Goal: Task Accomplishment & Management: Use online tool/utility

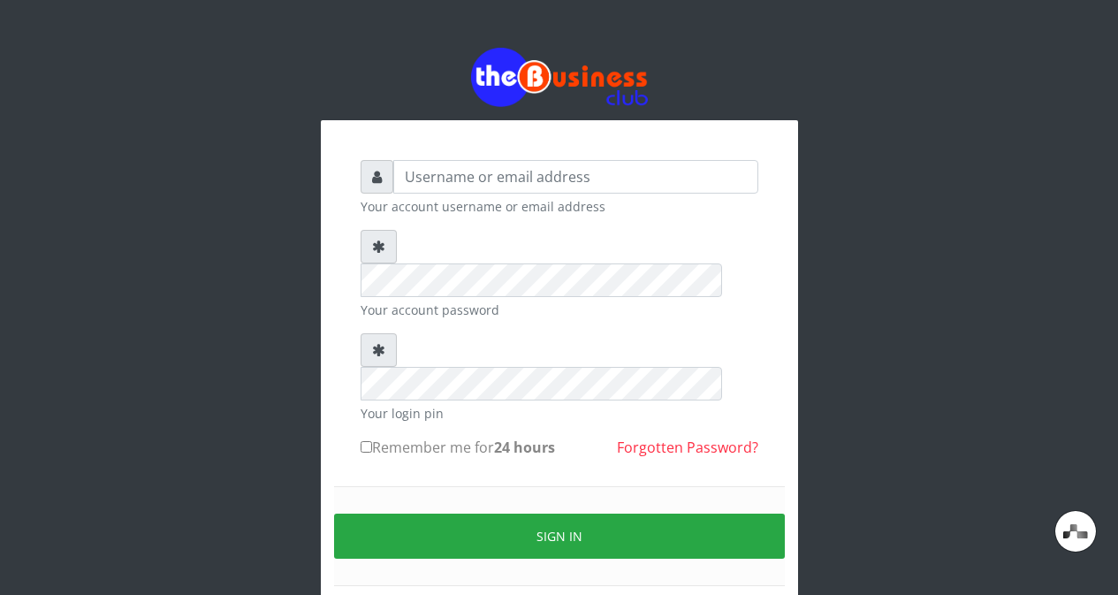
click at [666, 194] on div "Your account username or email address" at bounding box center [560, 188] width 398 height 56
click at [643, 173] on input "text" at bounding box center [575, 177] width 365 height 34
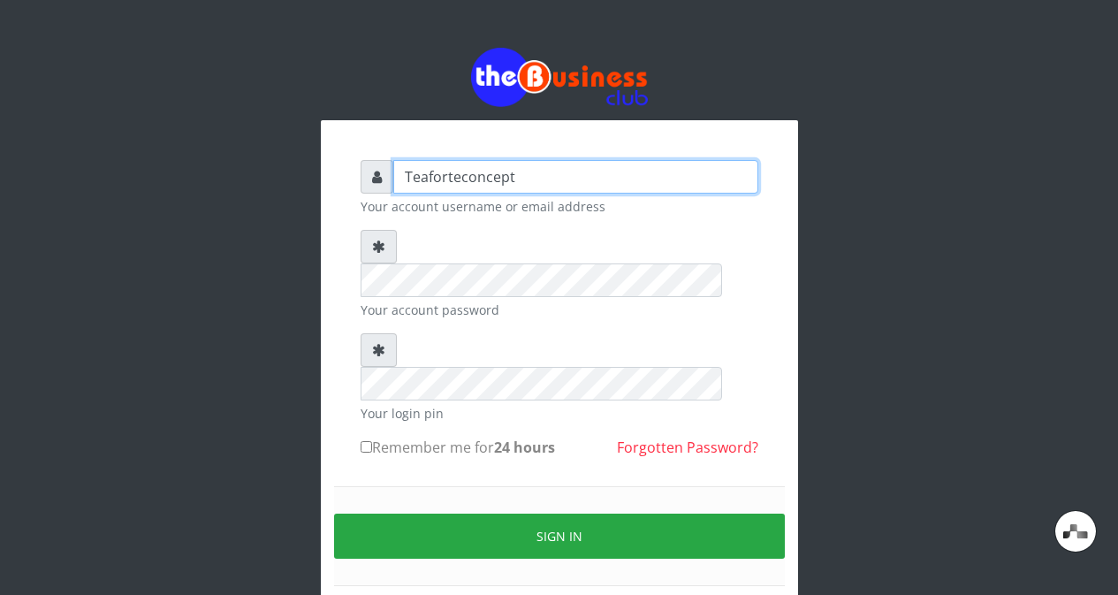
type input "Teaforteconcept"
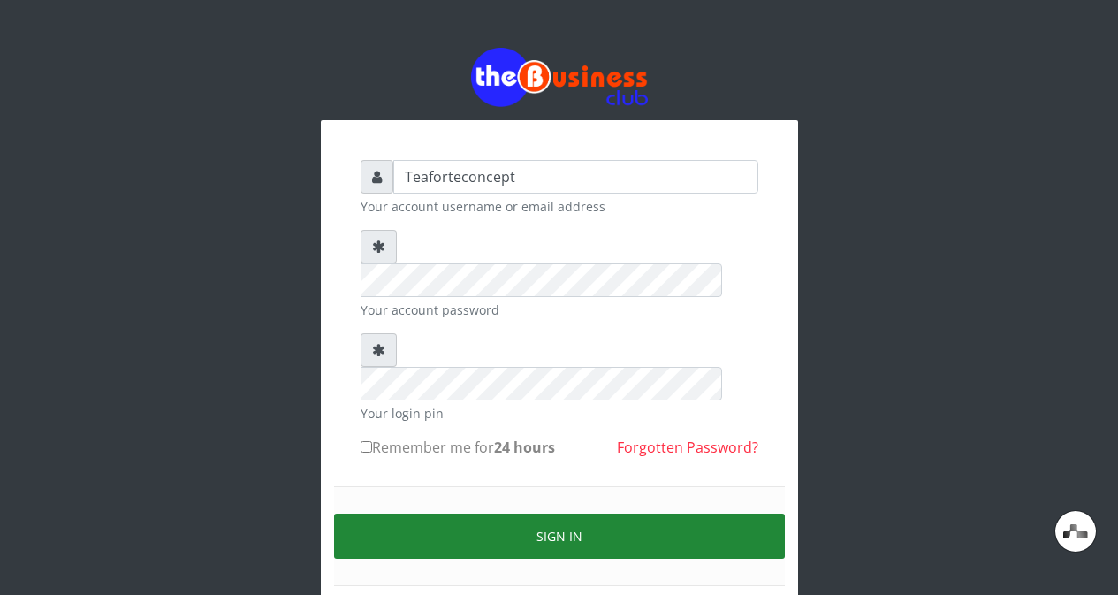
click at [444, 514] on button "Sign in" at bounding box center [559, 536] width 451 height 45
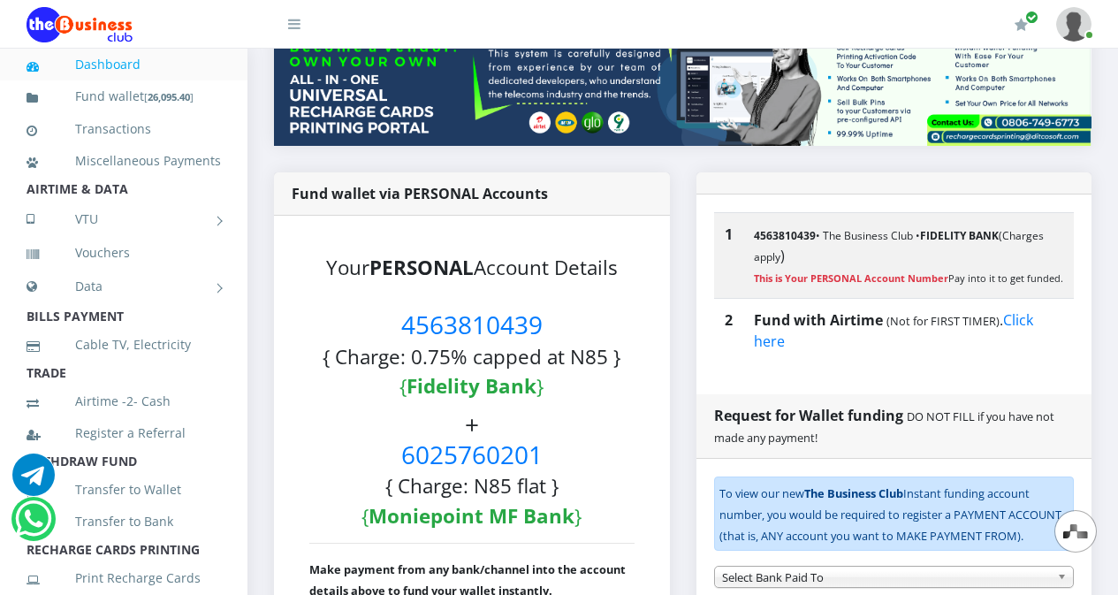
scroll to position [509, 0]
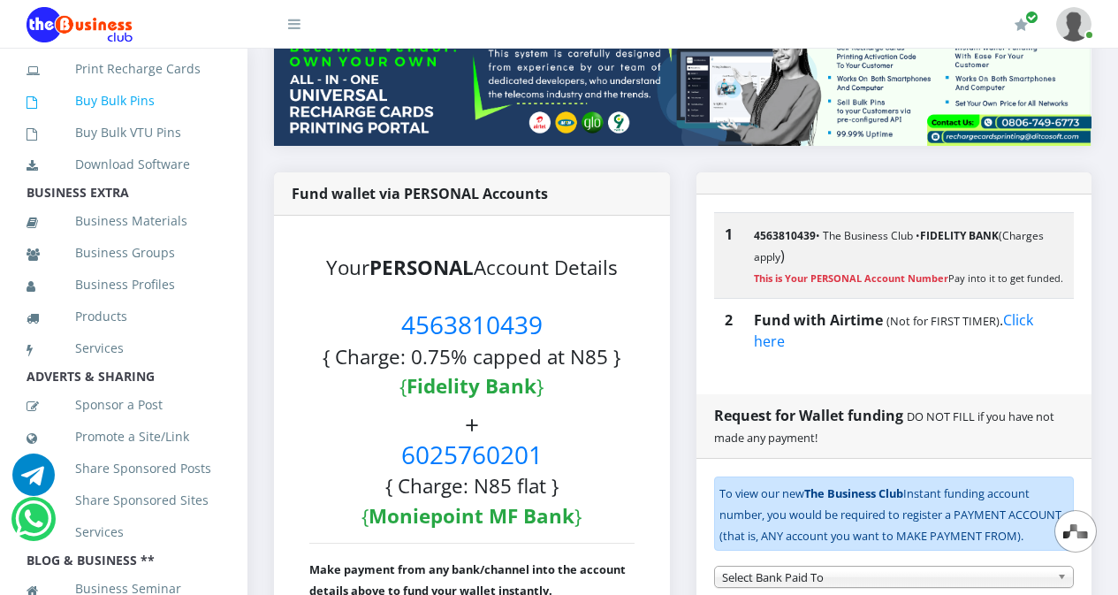
click at [141, 121] on link "Buy Bulk Pins" at bounding box center [124, 100] width 194 height 41
click at [149, 121] on link "Buy Bulk Pins" at bounding box center [124, 100] width 194 height 41
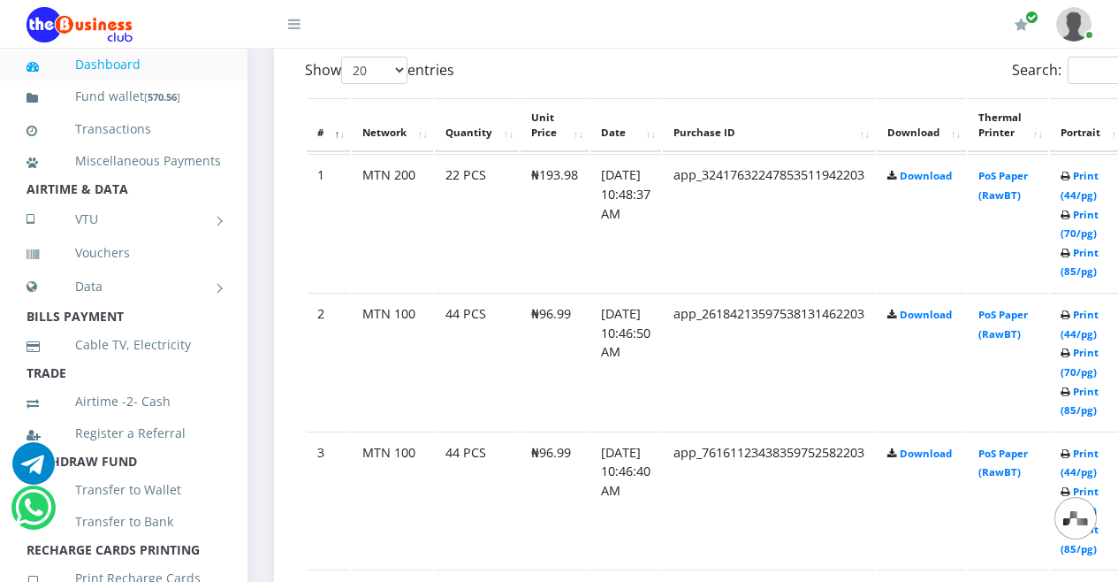
scroll to position [942, 0]
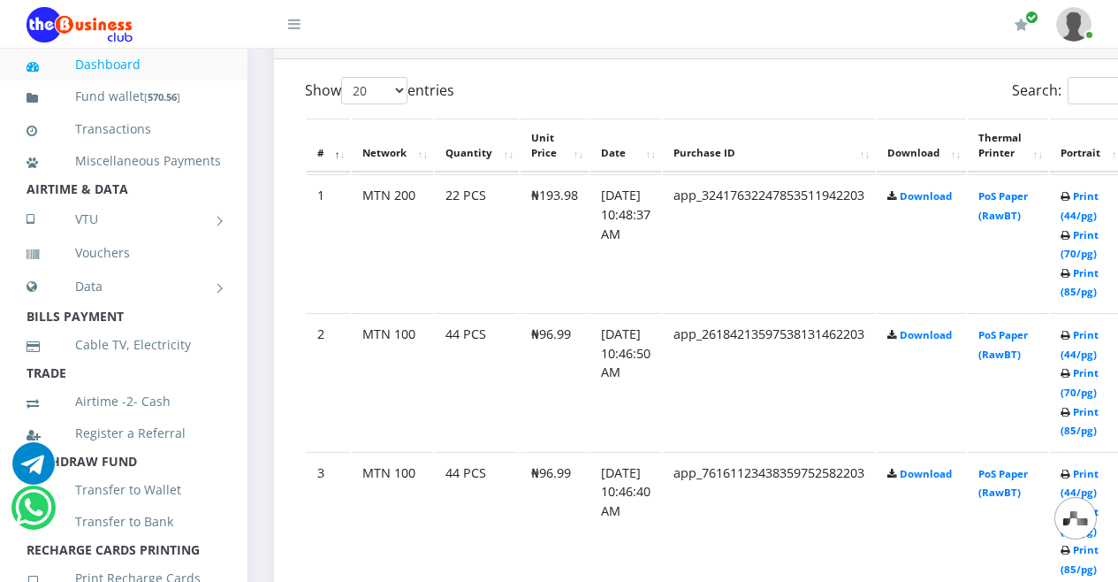
click at [1108, 209] on td "Print (44/pg) Print (70/pg) Print (85/pg)" at bounding box center [1088, 242] width 77 height 137
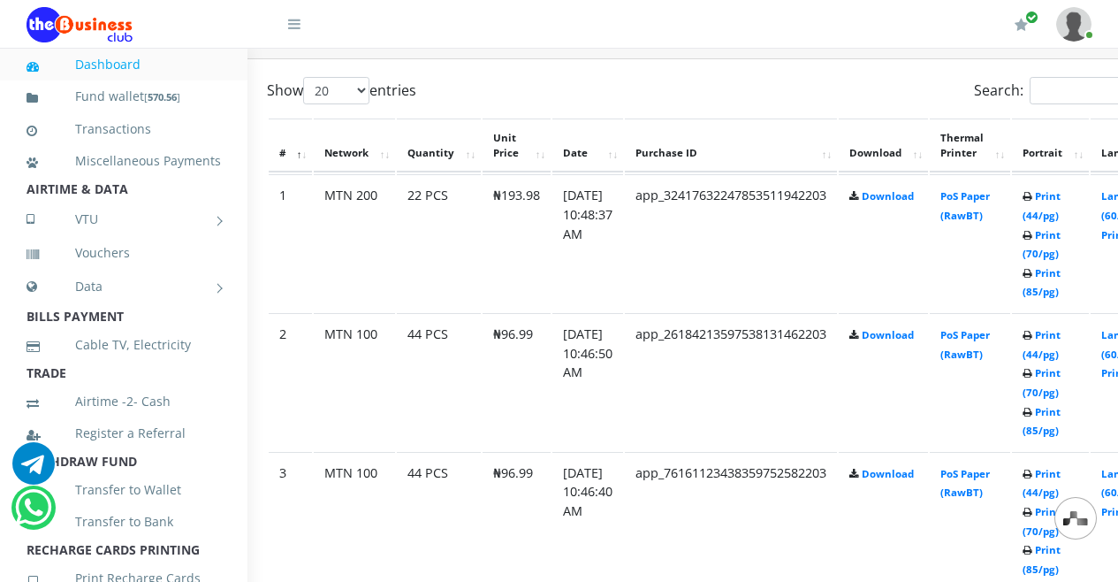
scroll to position [942, 52]
